Goal: Transaction & Acquisition: Purchase product/service

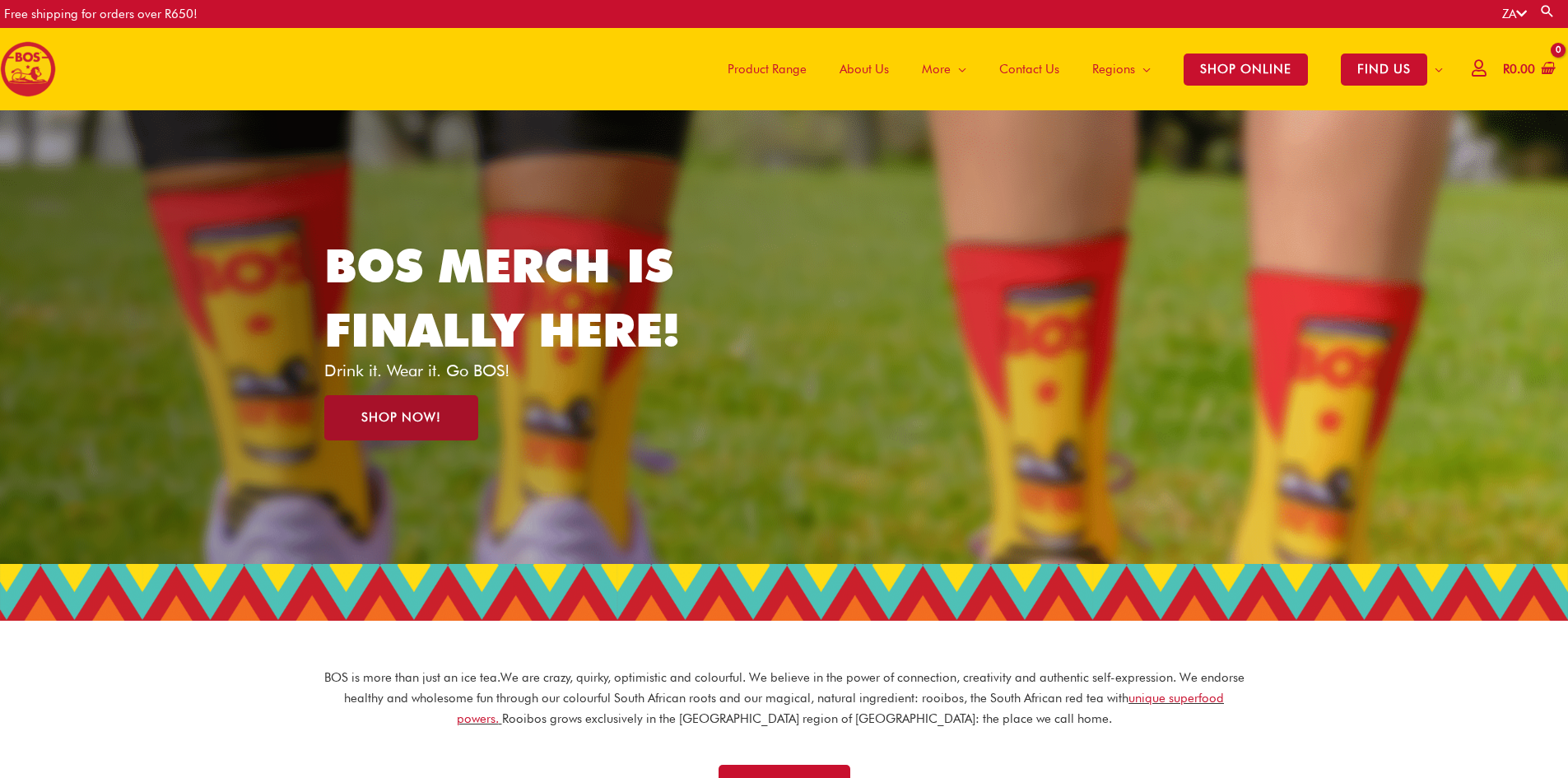
click at [346, 411] on link "SHOP NOW!" at bounding box center [402, 418] width 154 height 46
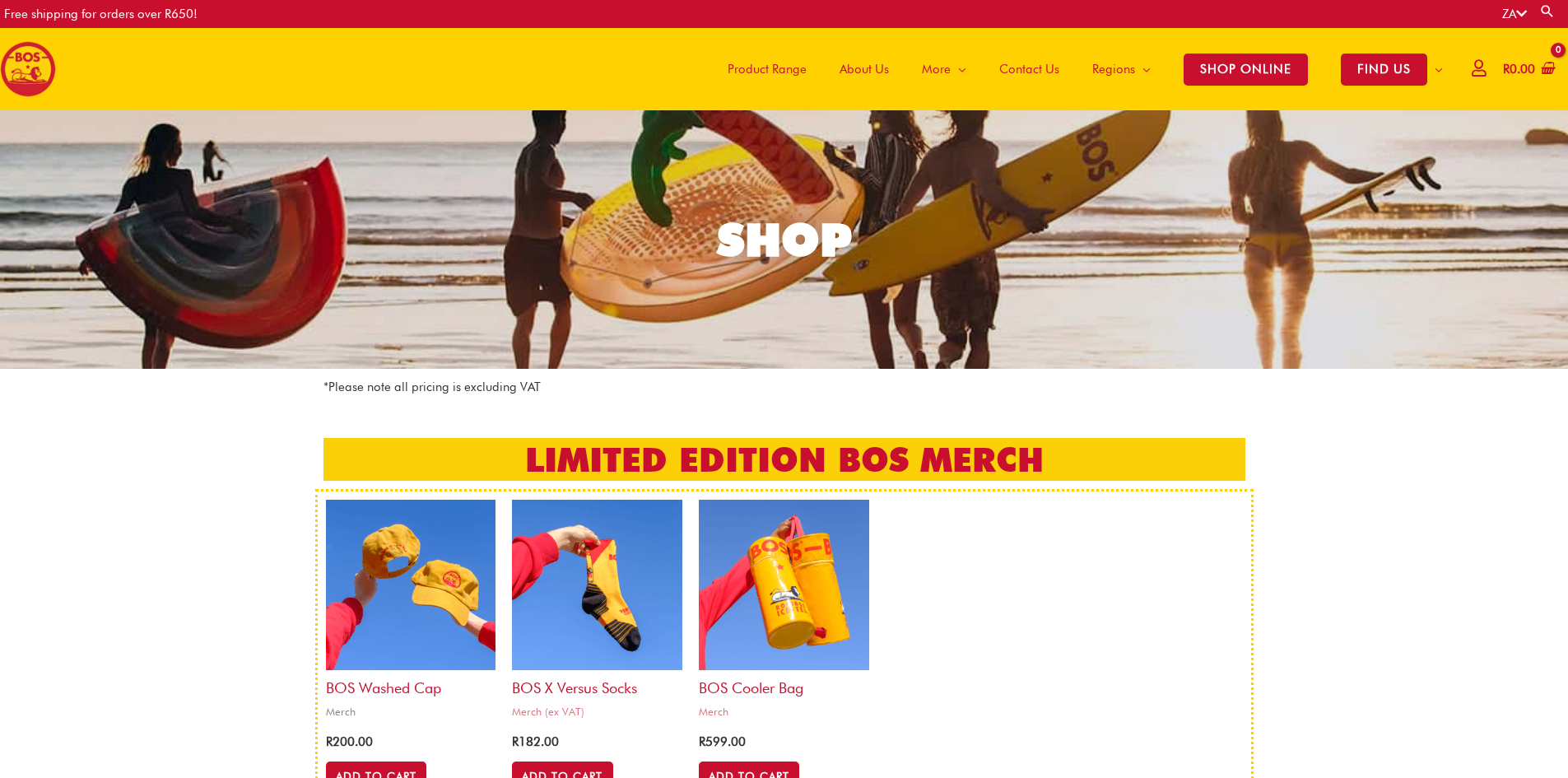
click at [440, 580] on img at bounding box center [411, 584] width 170 height 170
